Goal: Task Accomplishment & Management: Use online tool/utility

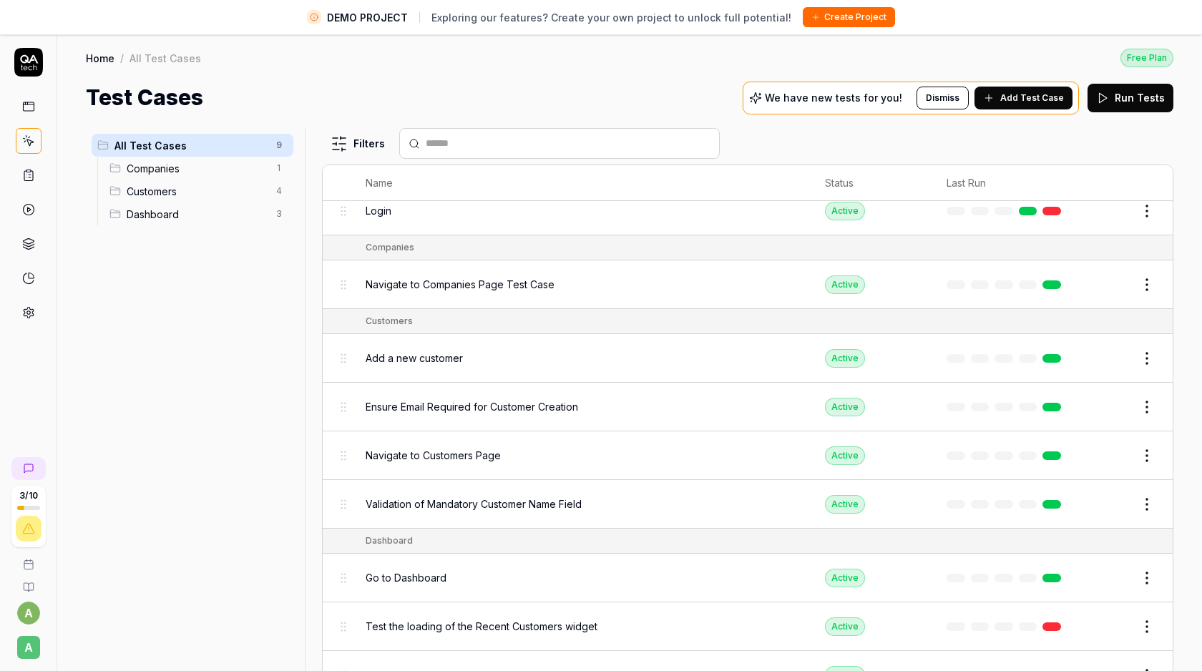
scroll to position [11, 0]
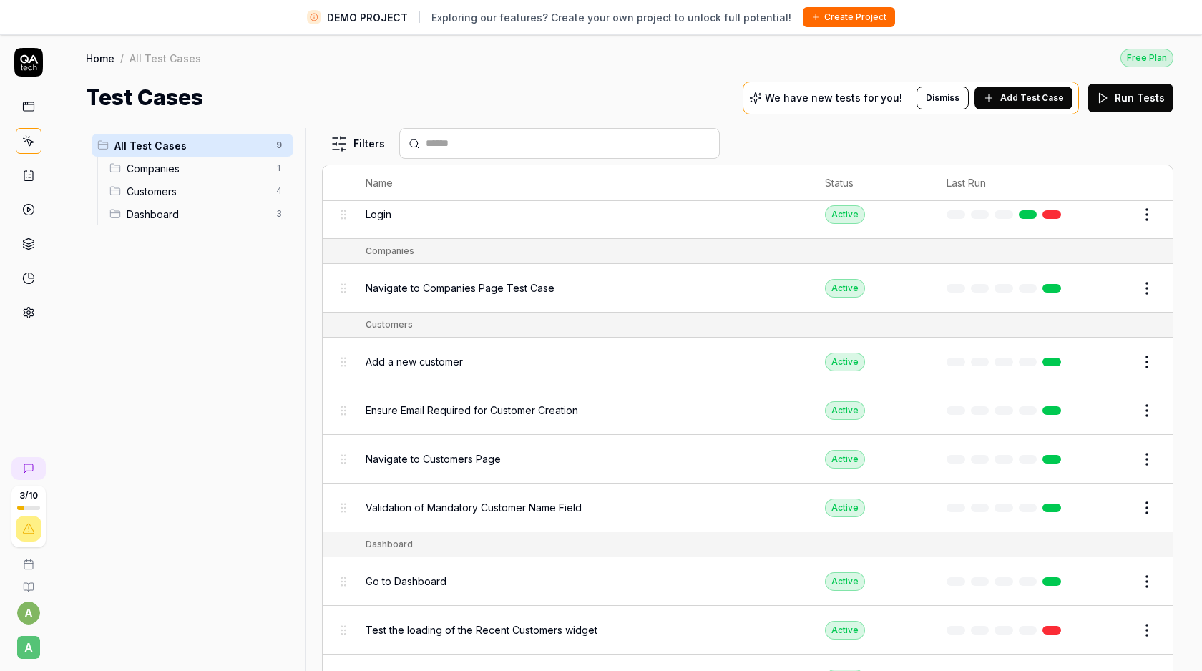
click at [161, 140] on span "All Test Cases" at bounding box center [191, 145] width 153 height 15
click at [31, 59] on icon at bounding box center [29, 59] width 18 height 9
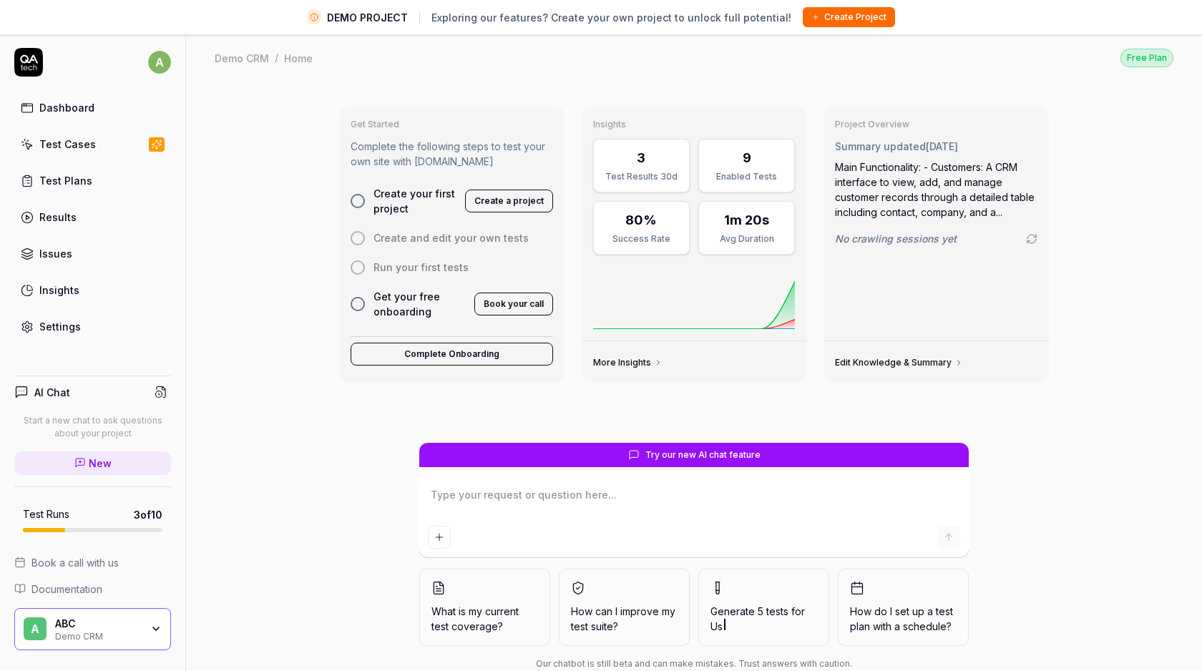
click at [748, 619] on span "Us" at bounding box center [764, 626] width 107 height 15
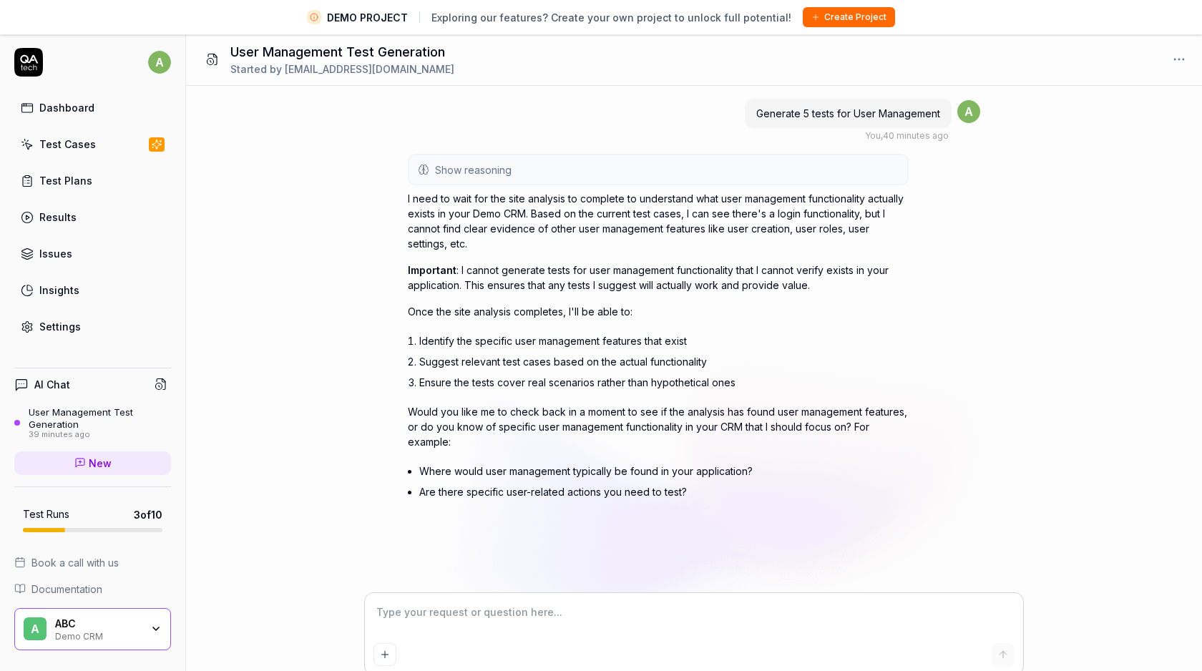
type textarea "*"
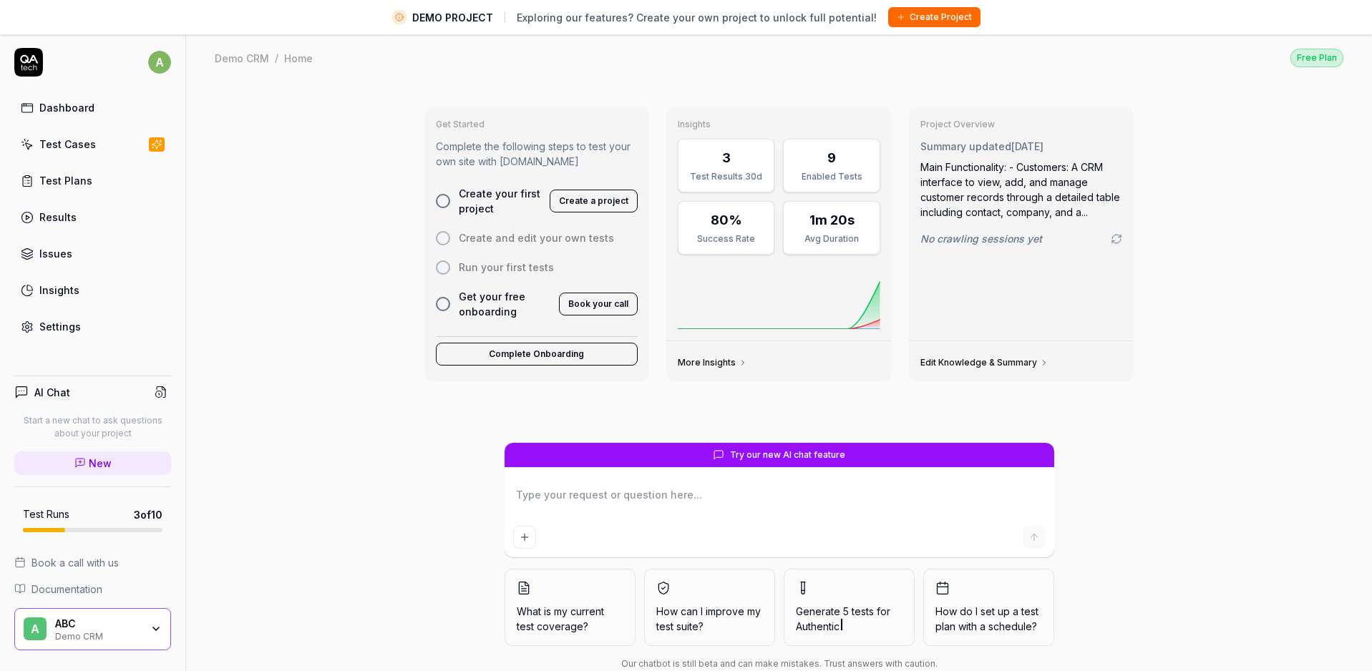
click at [37, 110] on link "Dashboard" at bounding box center [92, 108] width 157 height 28
click at [57, 328] on div "Settings" at bounding box center [60, 326] width 42 height 15
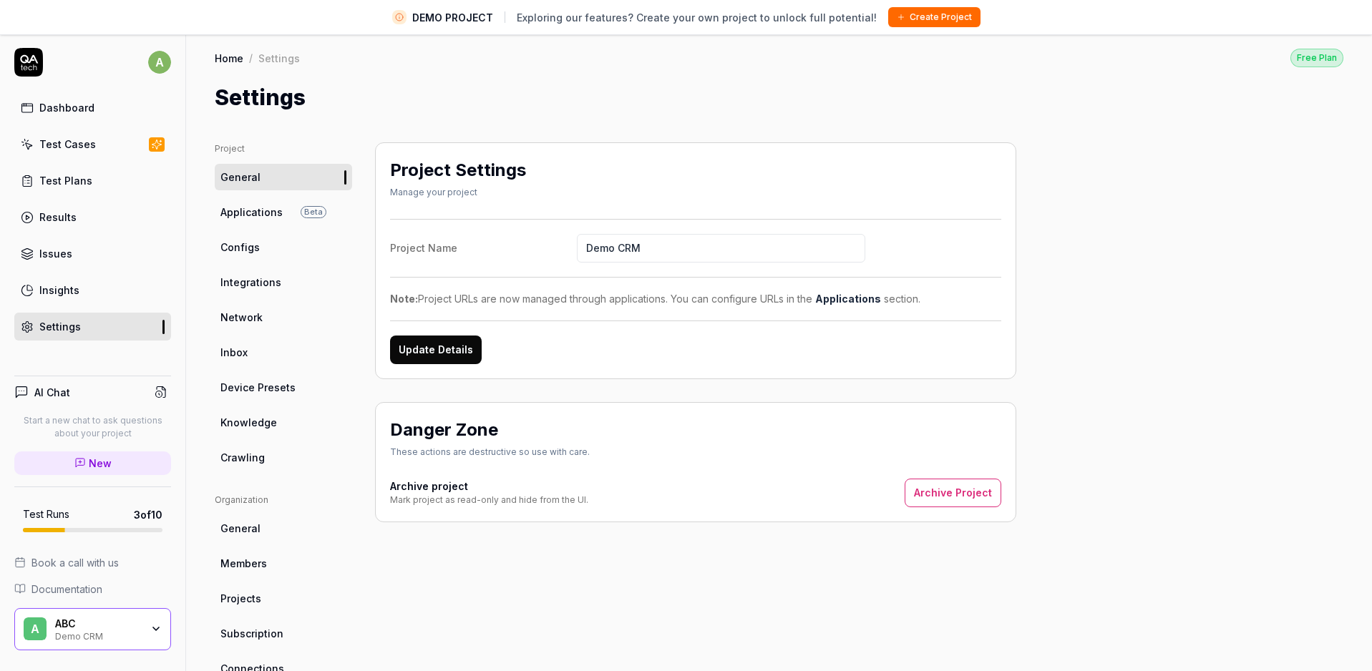
click at [287, 172] on link "General" at bounding box center [283, 177] width 137 height 26
click at [23, 60] on icon at bounding box center [28, 62] width 29 height 29
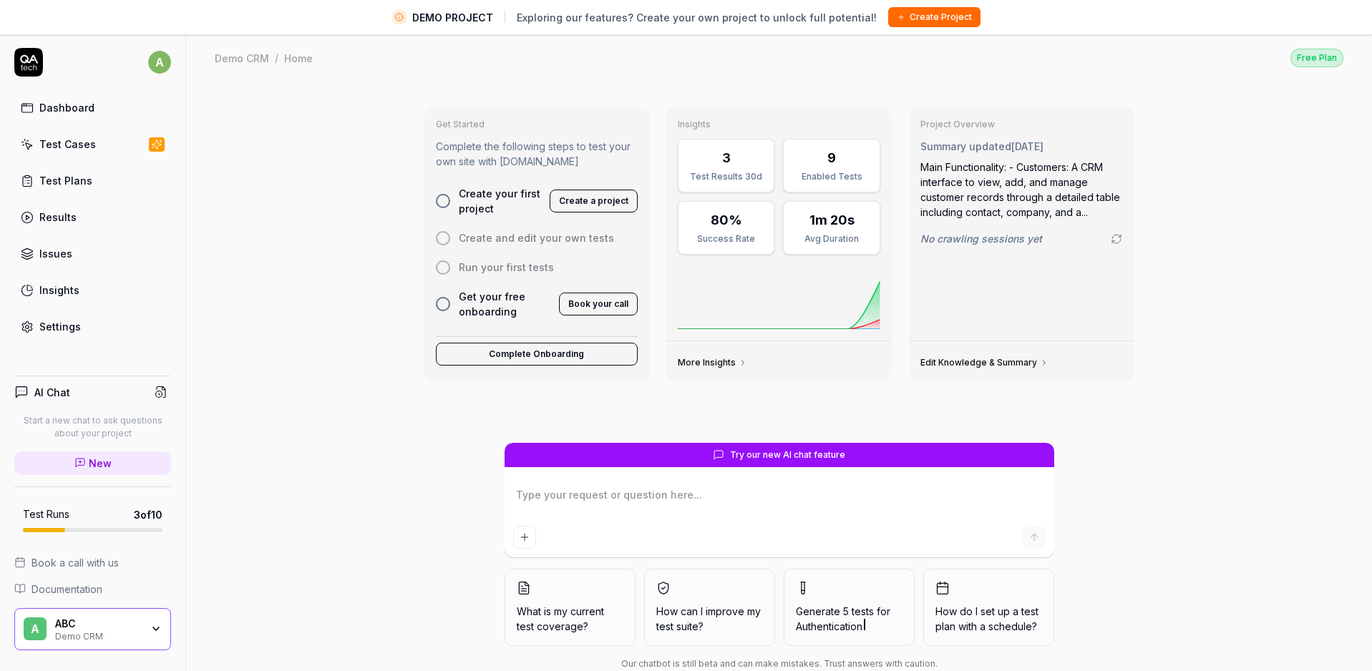
scroll to position [34, 0]
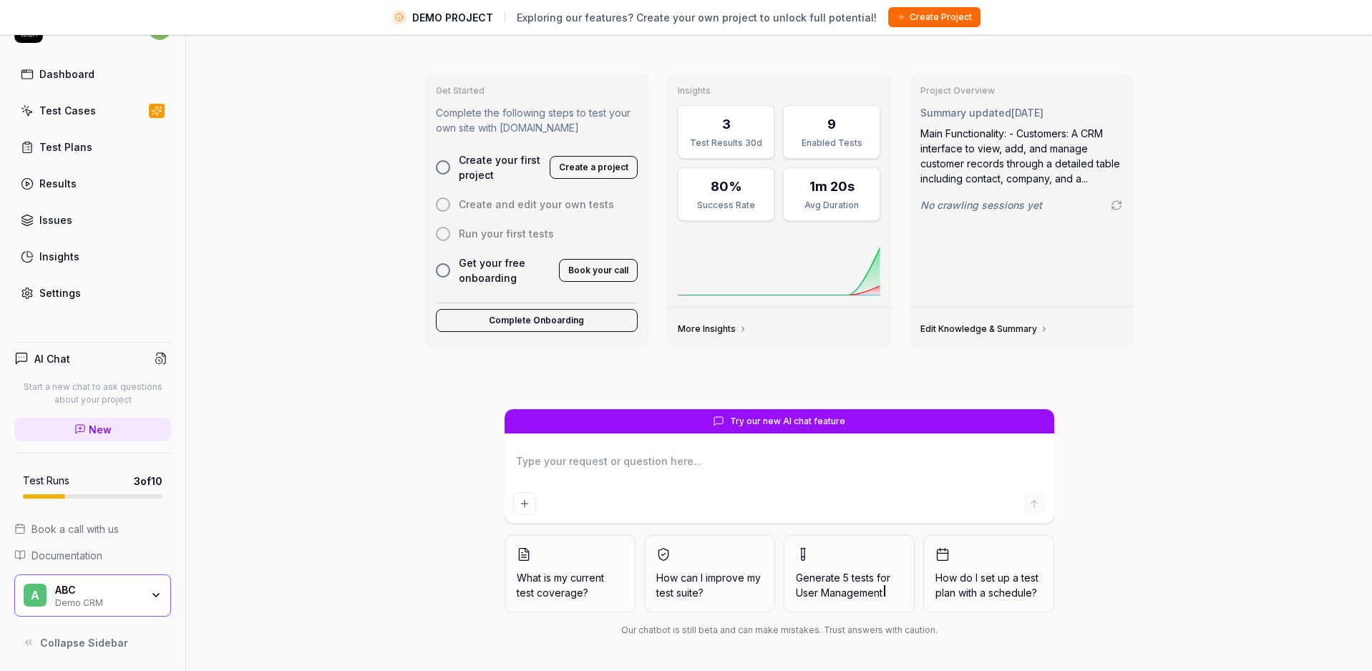
click at [84, 638] on span "Collapse Sidebar" at bounding box center [84, 643] width 88 height 15
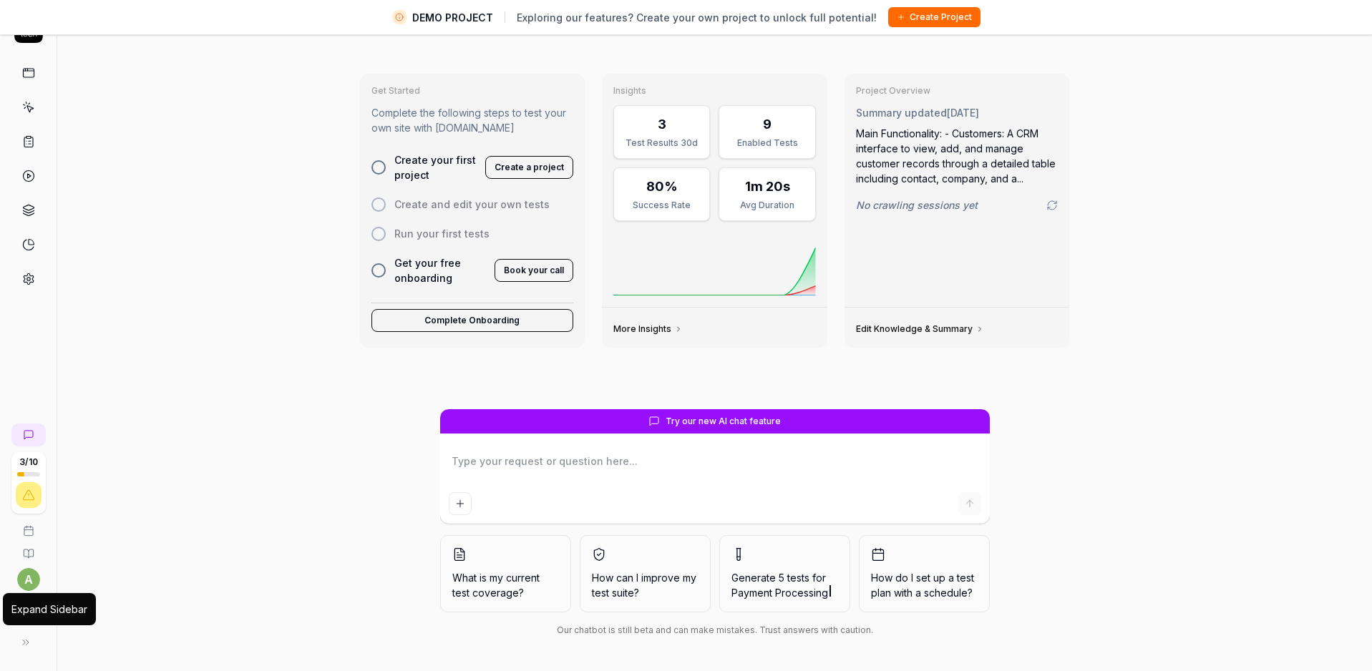
click at [24, 641] on icon at bounding box center [25, 642] width 11 height 11
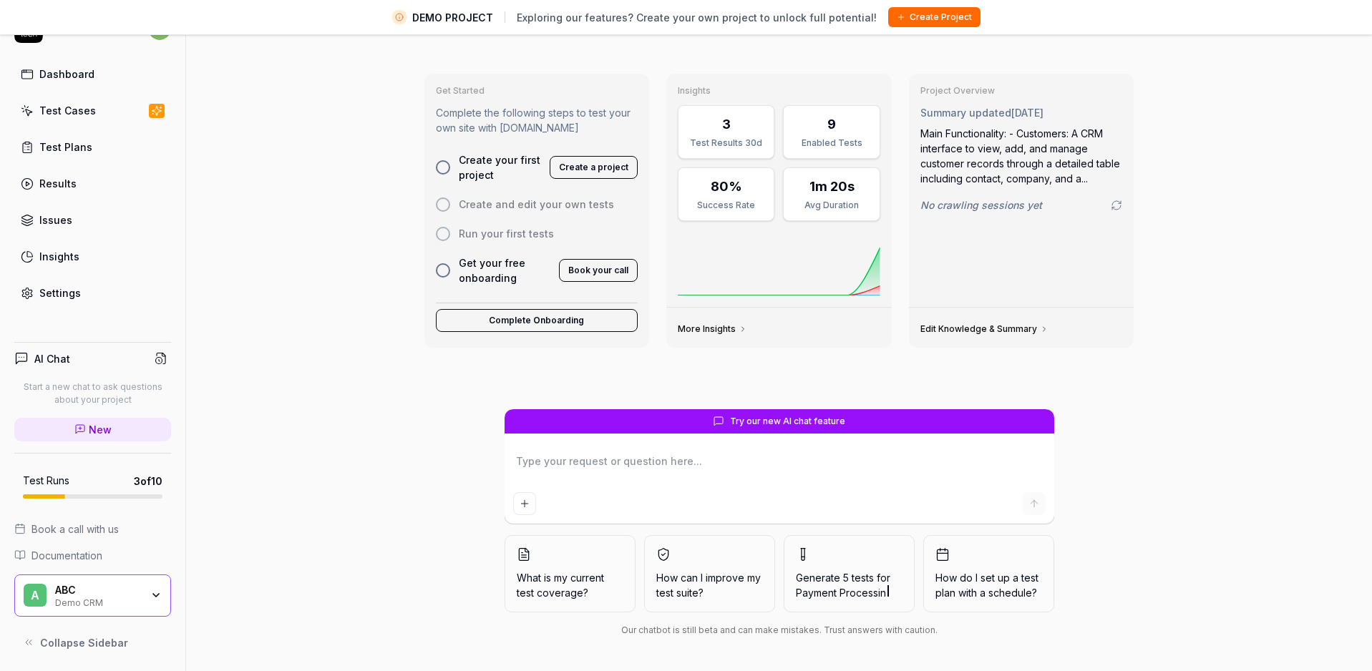
scroll to position [0, 0]
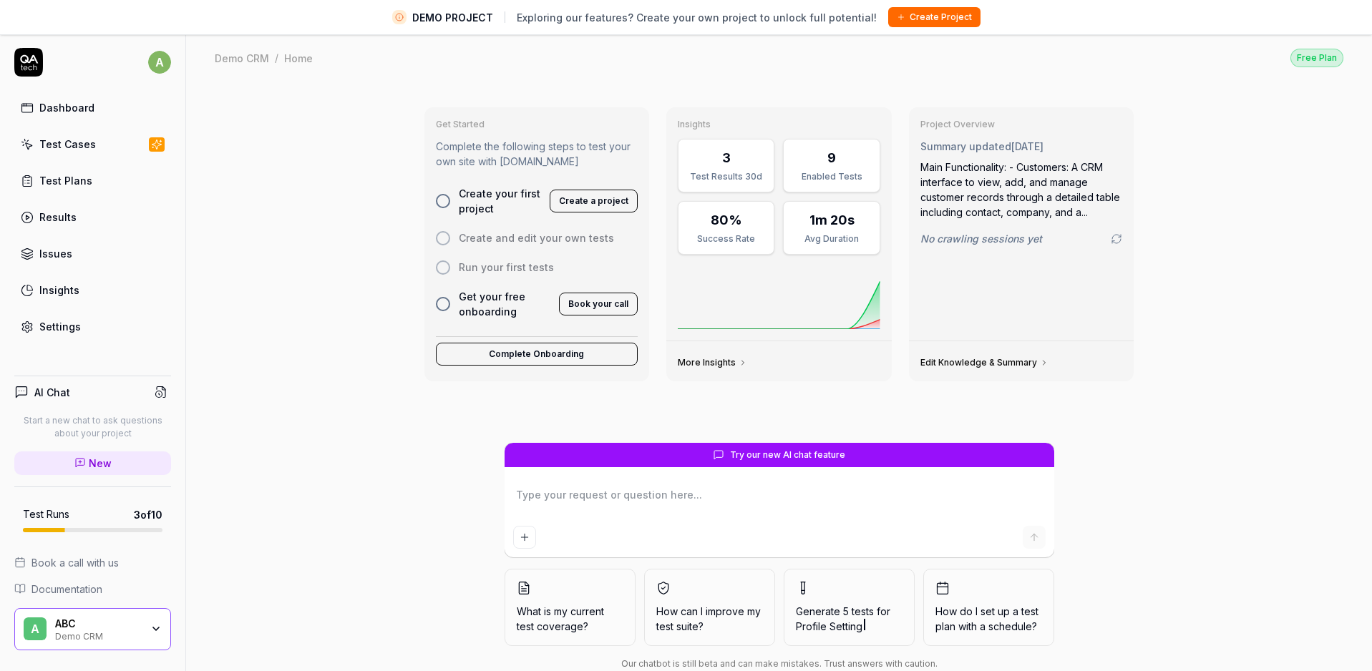
click at [50, 108] on div "Dashboard" at bounding box center [66, 107] width 55 height 15
click at [67, 589] on span "Documentation" at bounding box center [66, 589] width 71 height 15
click at [29, 67] on icon at bounding box center [30, 68] width 4 height 4
click at [26, 67] on icon at bounding box center [28, 62] width 29 height 29
type textarea "*"
